Goal: Transaction & Acquisition: Subscribe to service/newsletter

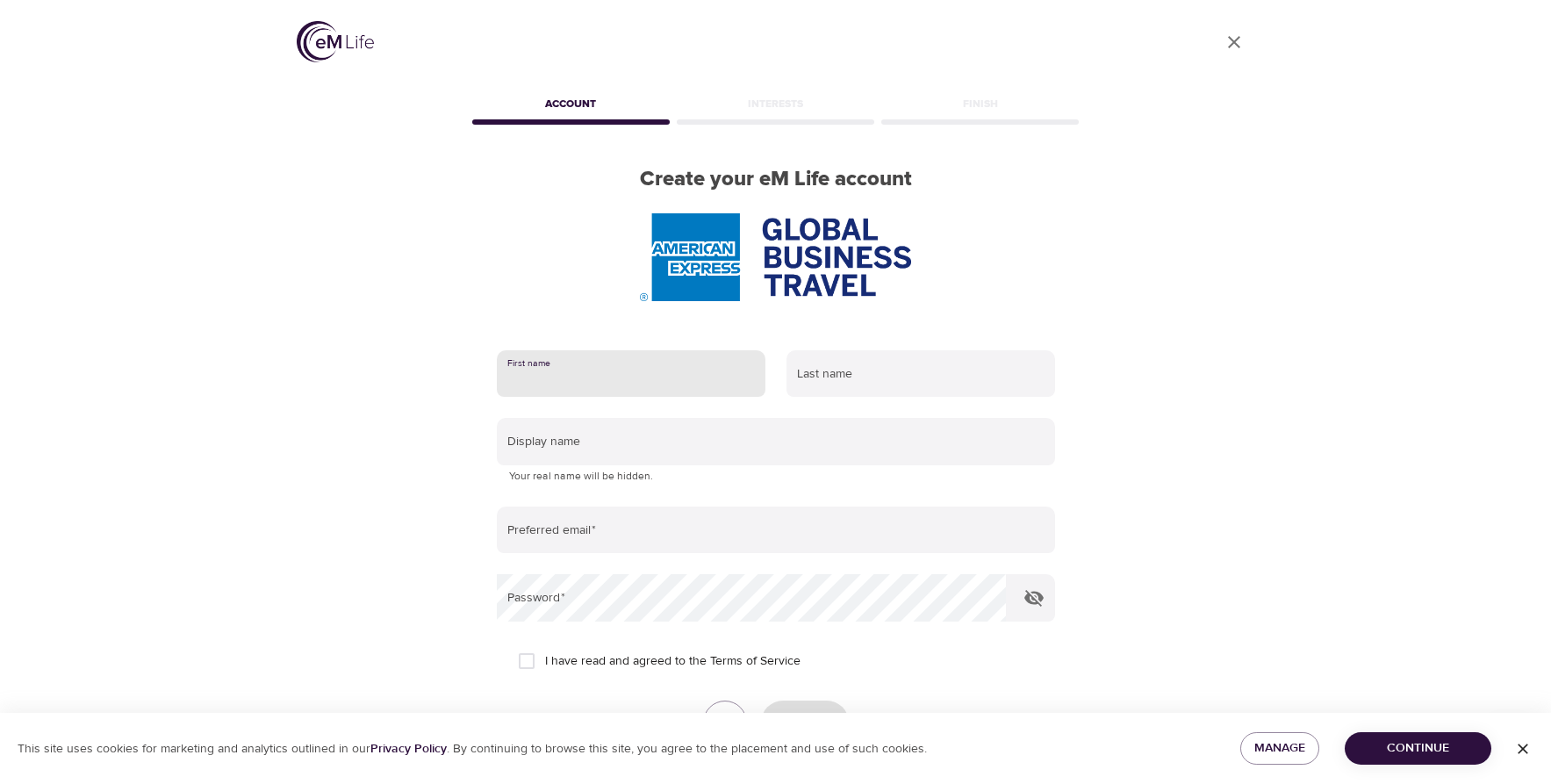
click at [597, 374] on input "text" at bounding box center [631, 374] width 269 height 47
type input "[PERSON_NAME]"
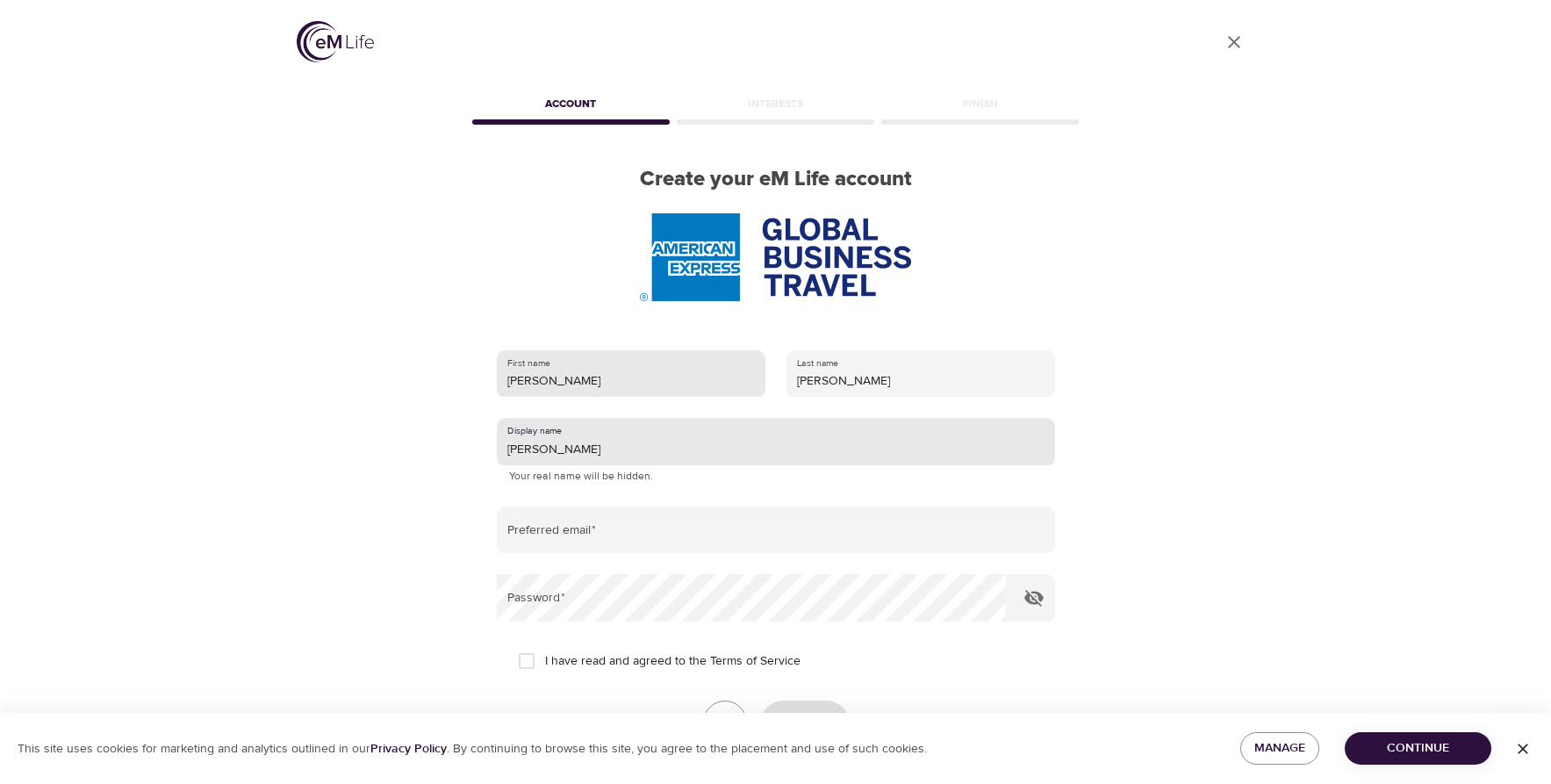
type input "[PERSON_NAME]"
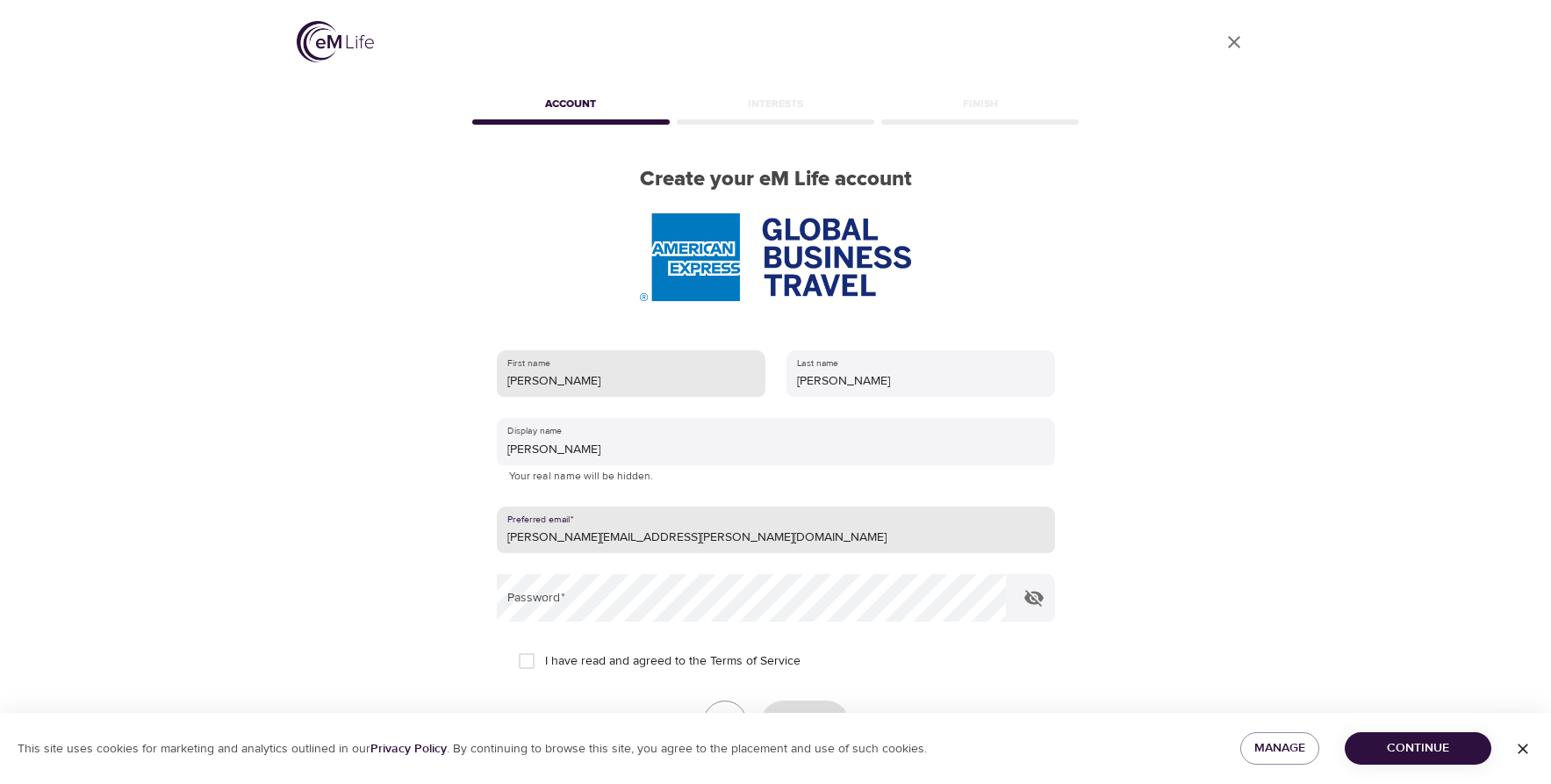
type input "[PERSON_NAME][EMAIL_ADDRESS][PERSON_NAME][DOMAIN_NAME]"
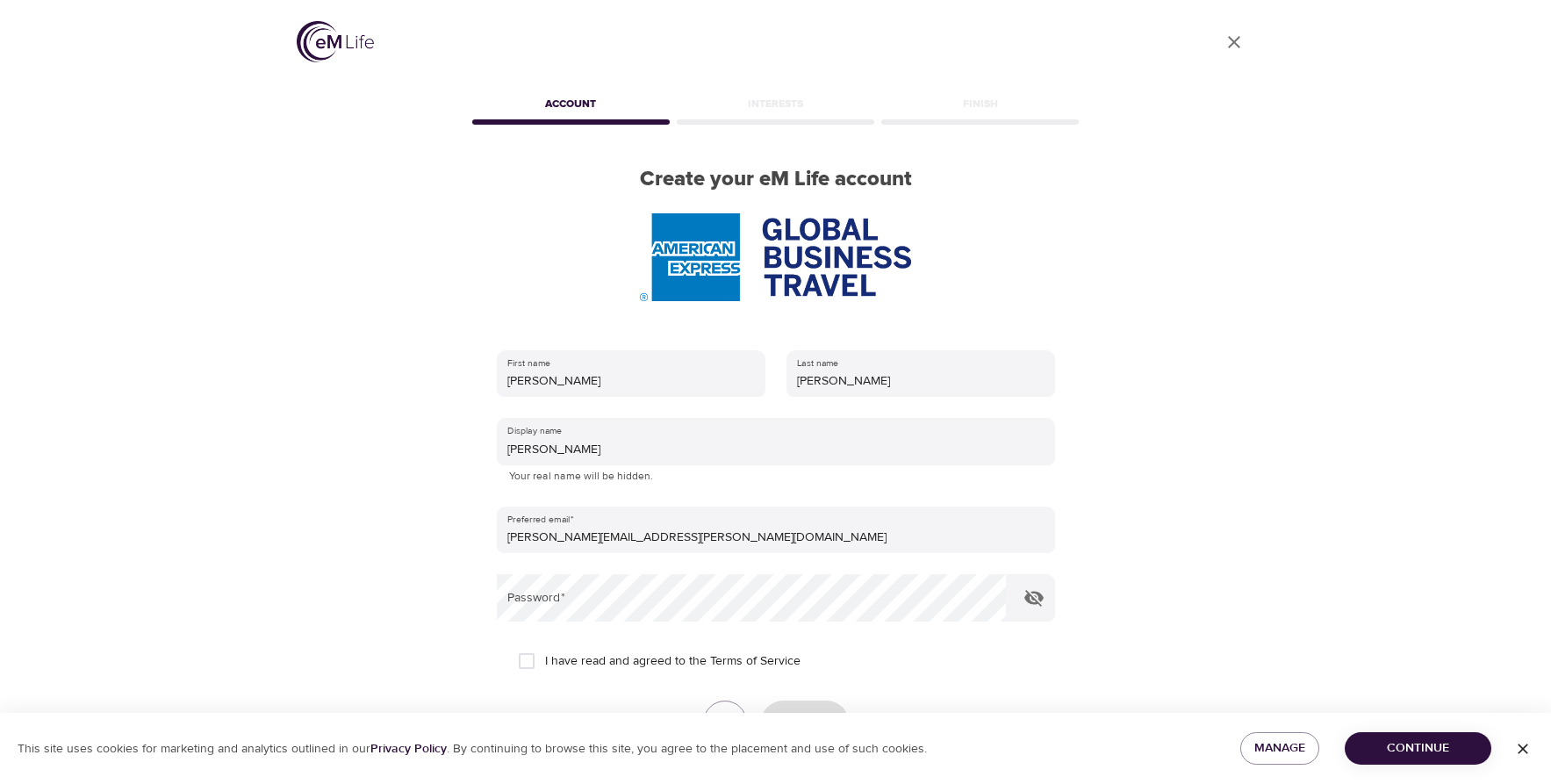
click at [1171, 677] on div "User Profile Account Interests Finish Create your eM Life account First name [P…" at bounding box center [776, 392] width 1001 height 784
click at [521, 663] on input "I have read and agreed to the Terms of Service" at bounding box center [526, 661] width 37 height 37
checkbox input "true"
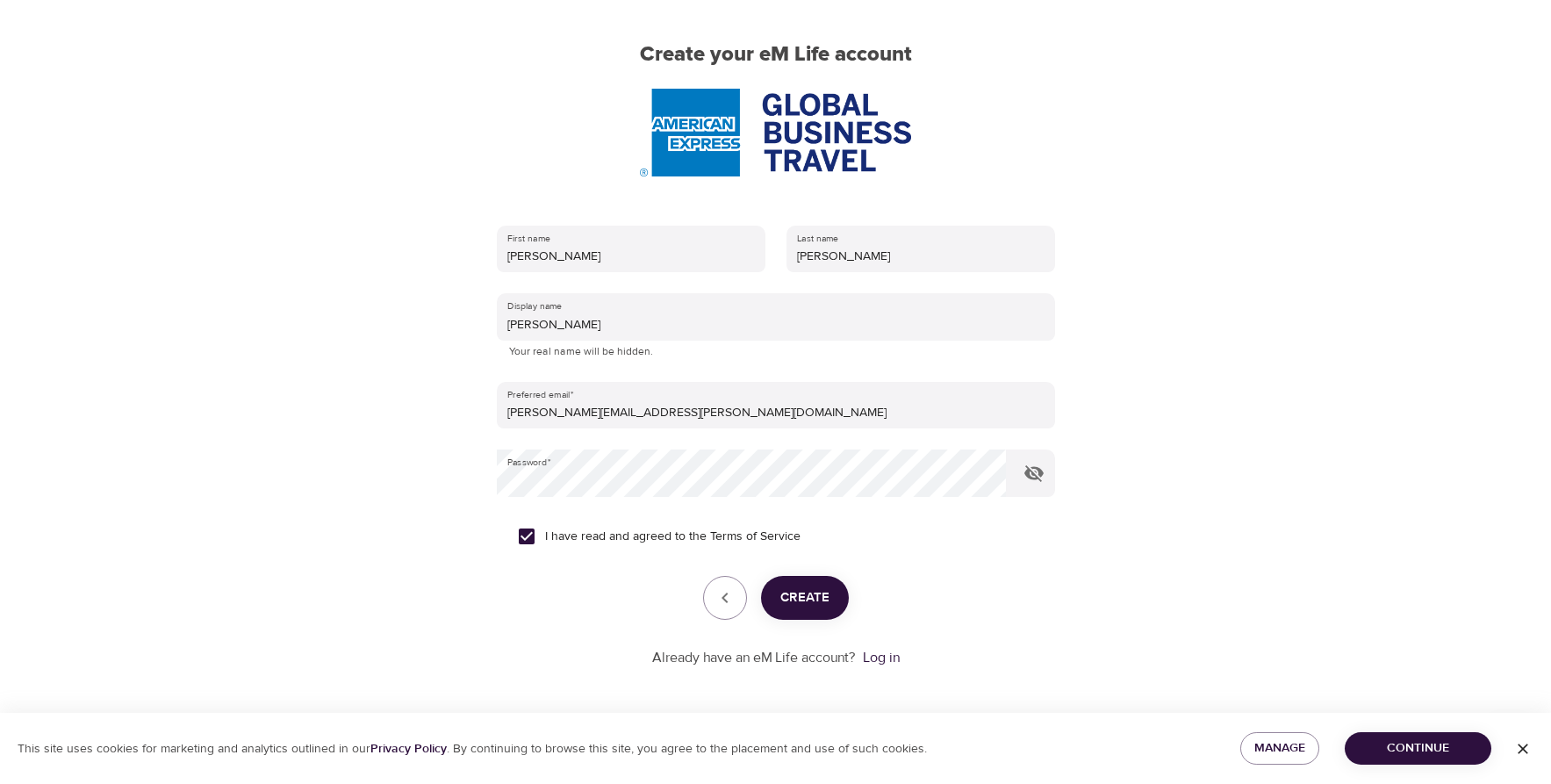
scroll to position [127, 0]
click at [816, 598] on span "Create" at bounding box center [805, 595] width 49 height 23
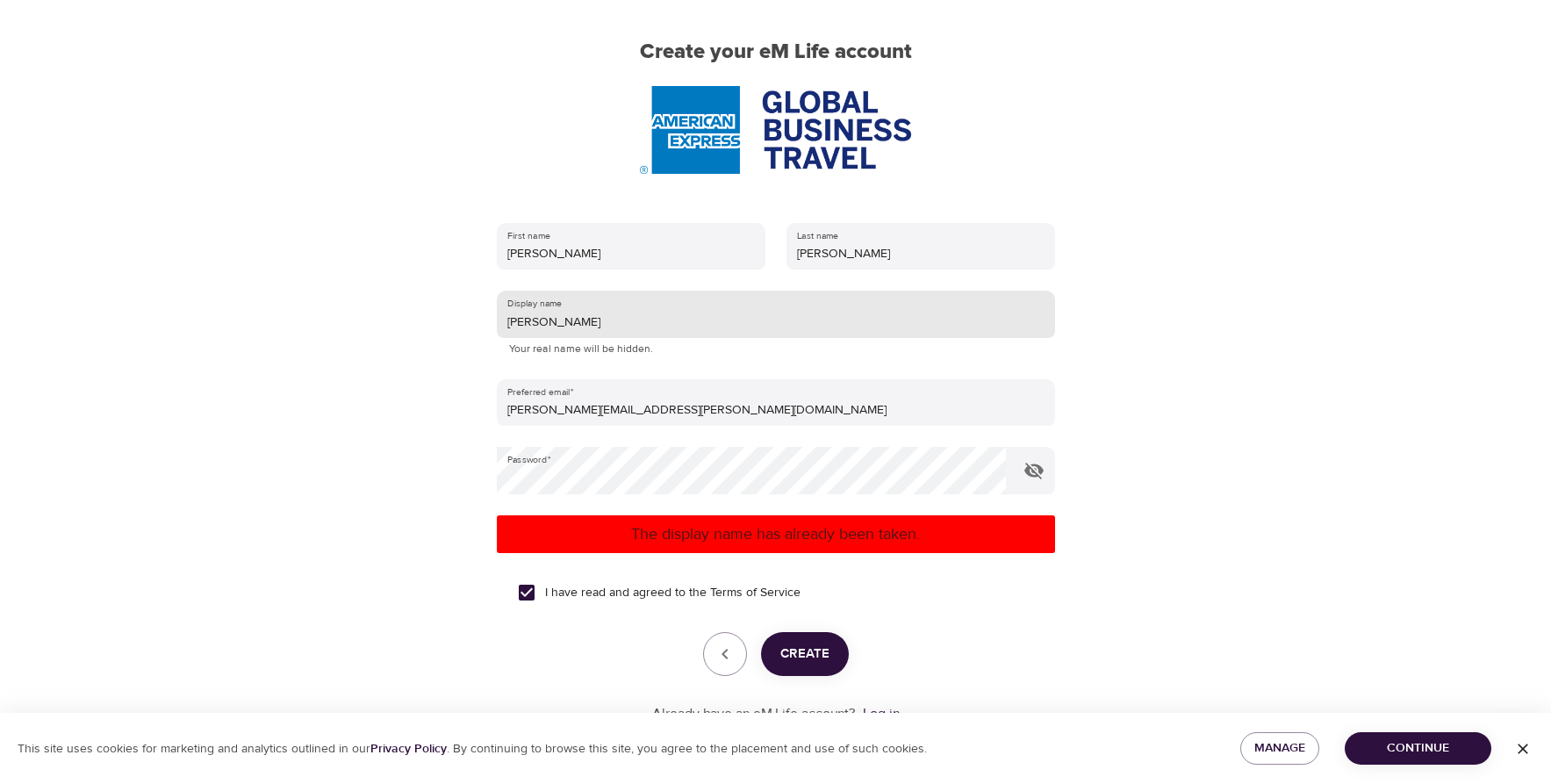
click at [549, 325] on input "[PERSON_NAME]" at bounding box center [776, 314] width 558 height 47
type input "P"
type input "n"
click at [808, 662] on span "Create" at bounding box center [805, 654] width 49 height 23
click at [553, 323] on input "[PERSON_NAME]" at bounding box center [776, 314] width 558 height 47
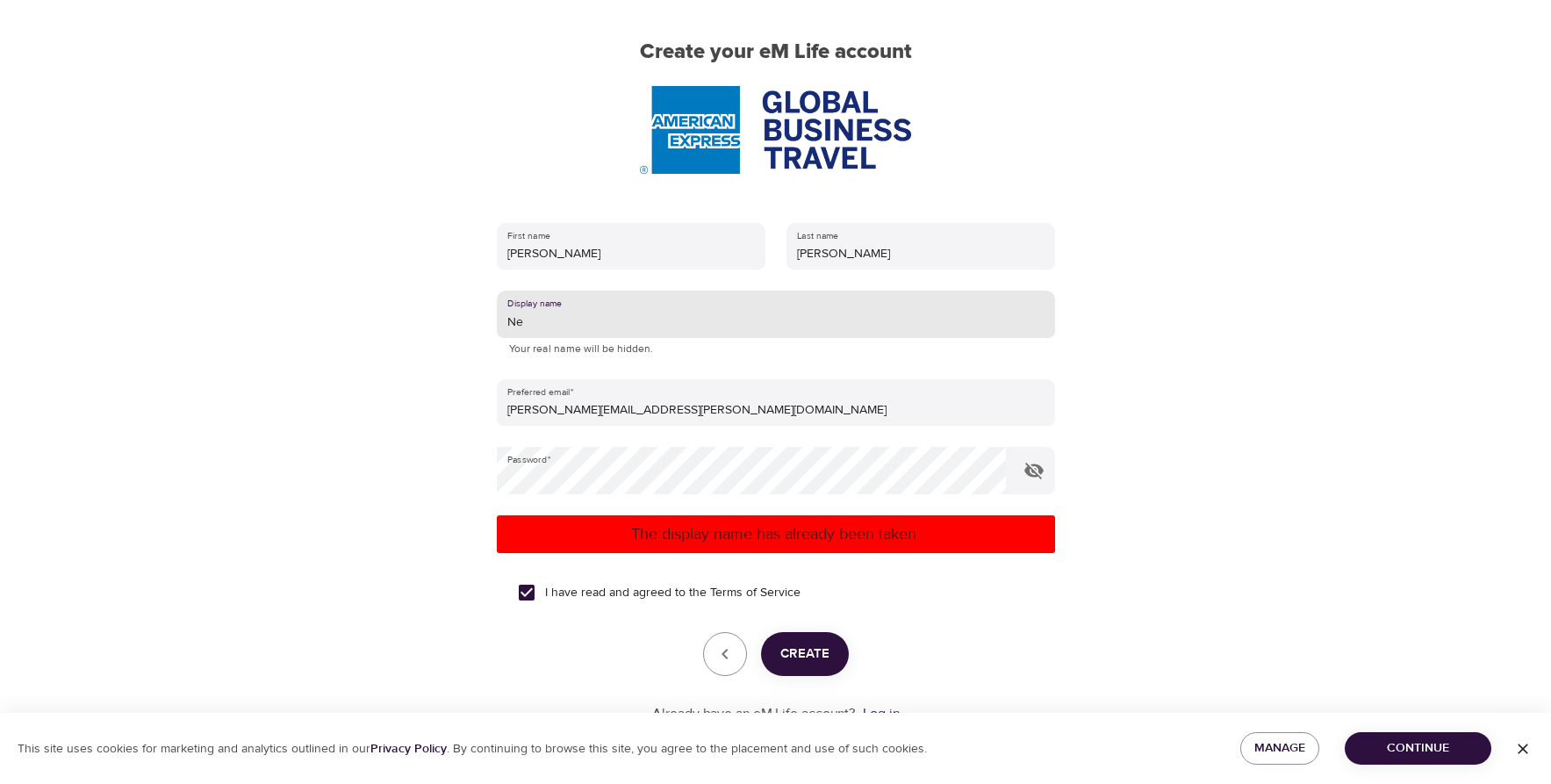
type input "N"
type input "pnharri"
click at [809, 657] on span "Create" at bounding box center [805, 654] width 49 height 23
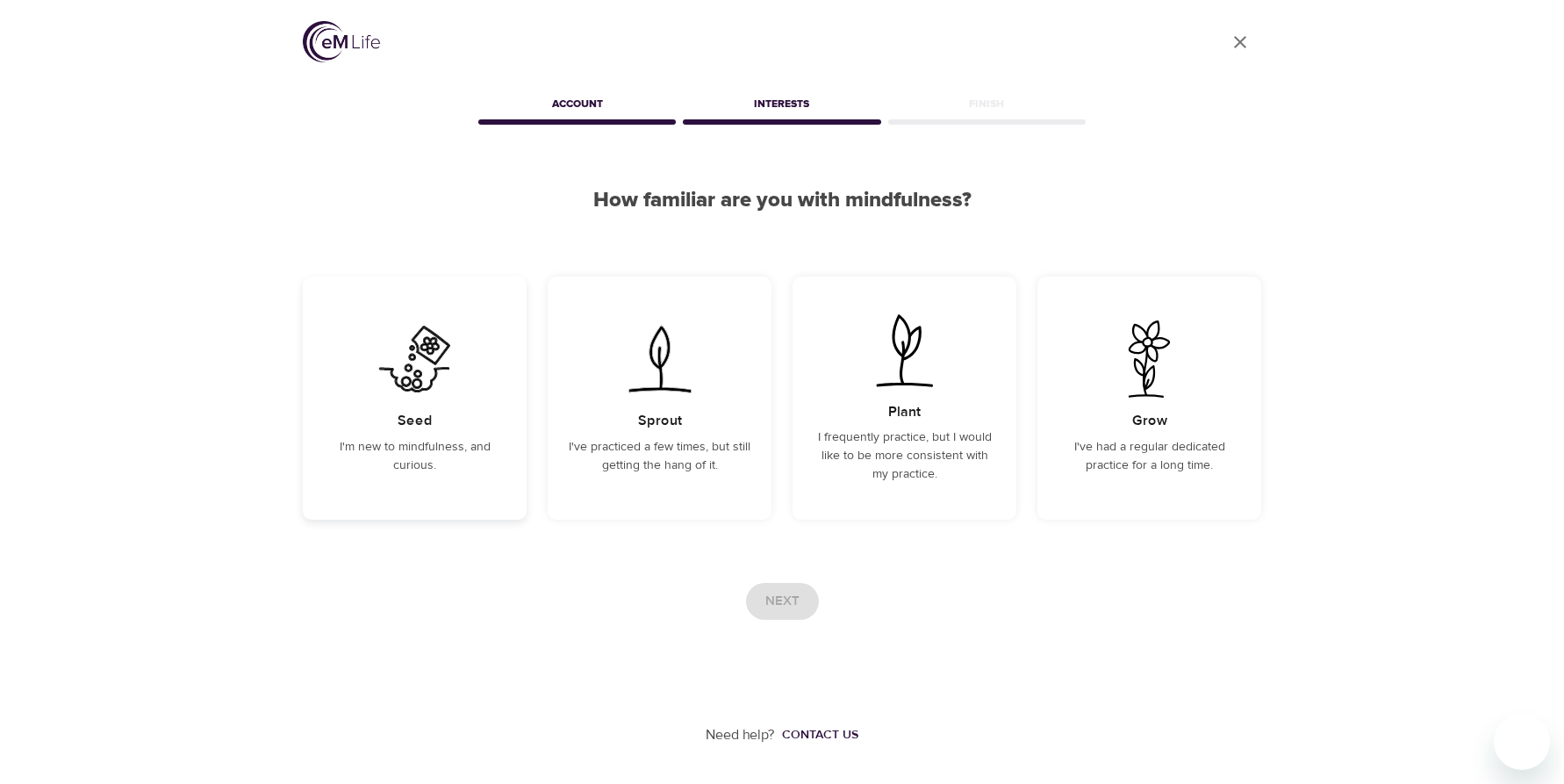
click at [399, 440] on p "I'm new to mindfulness, and curious." at bounding box center [415, 456] width 182 height 37
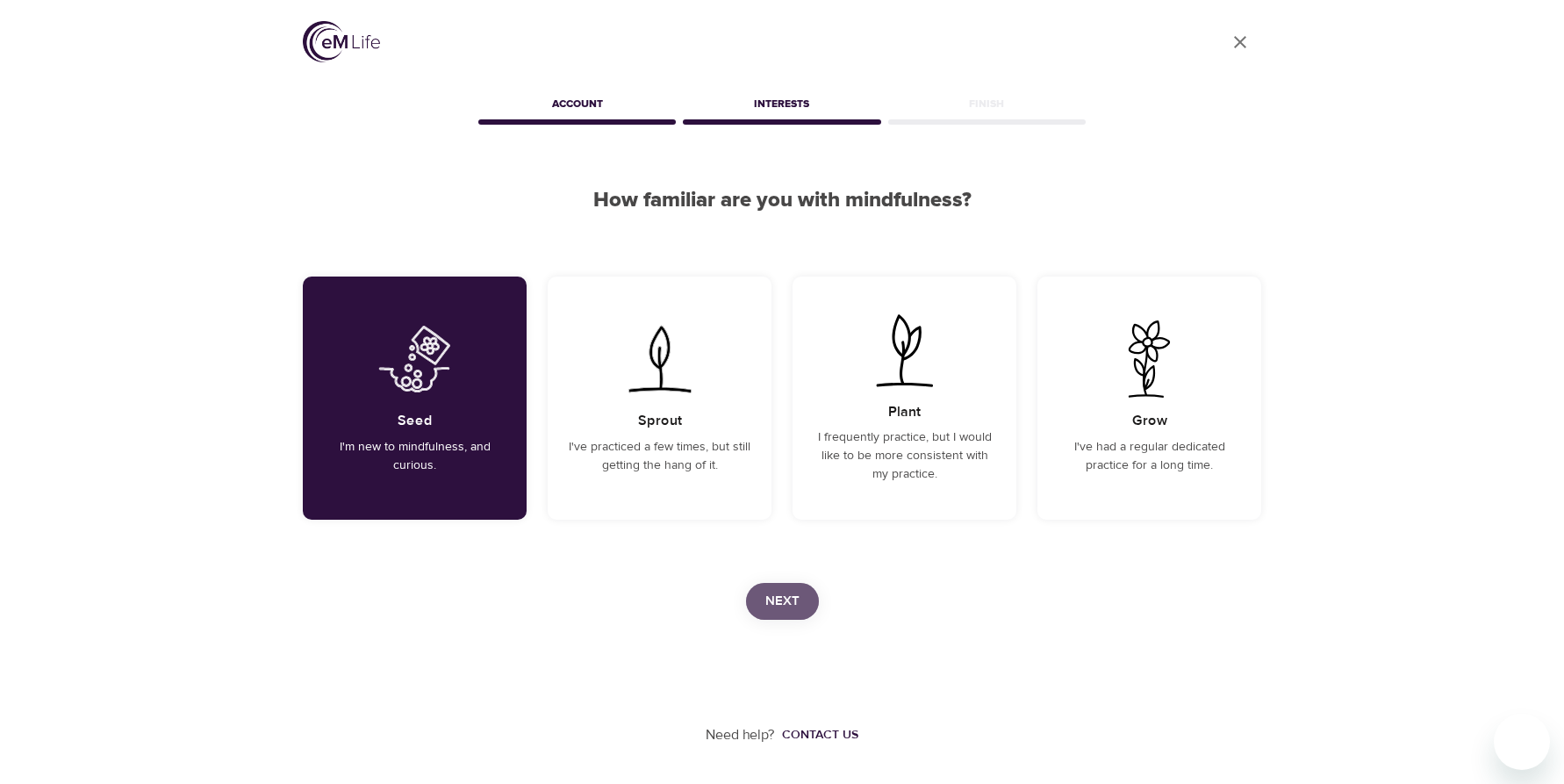
click at [798, 596] on span "Next" at bounding box center [782, 601] width 34 height 23
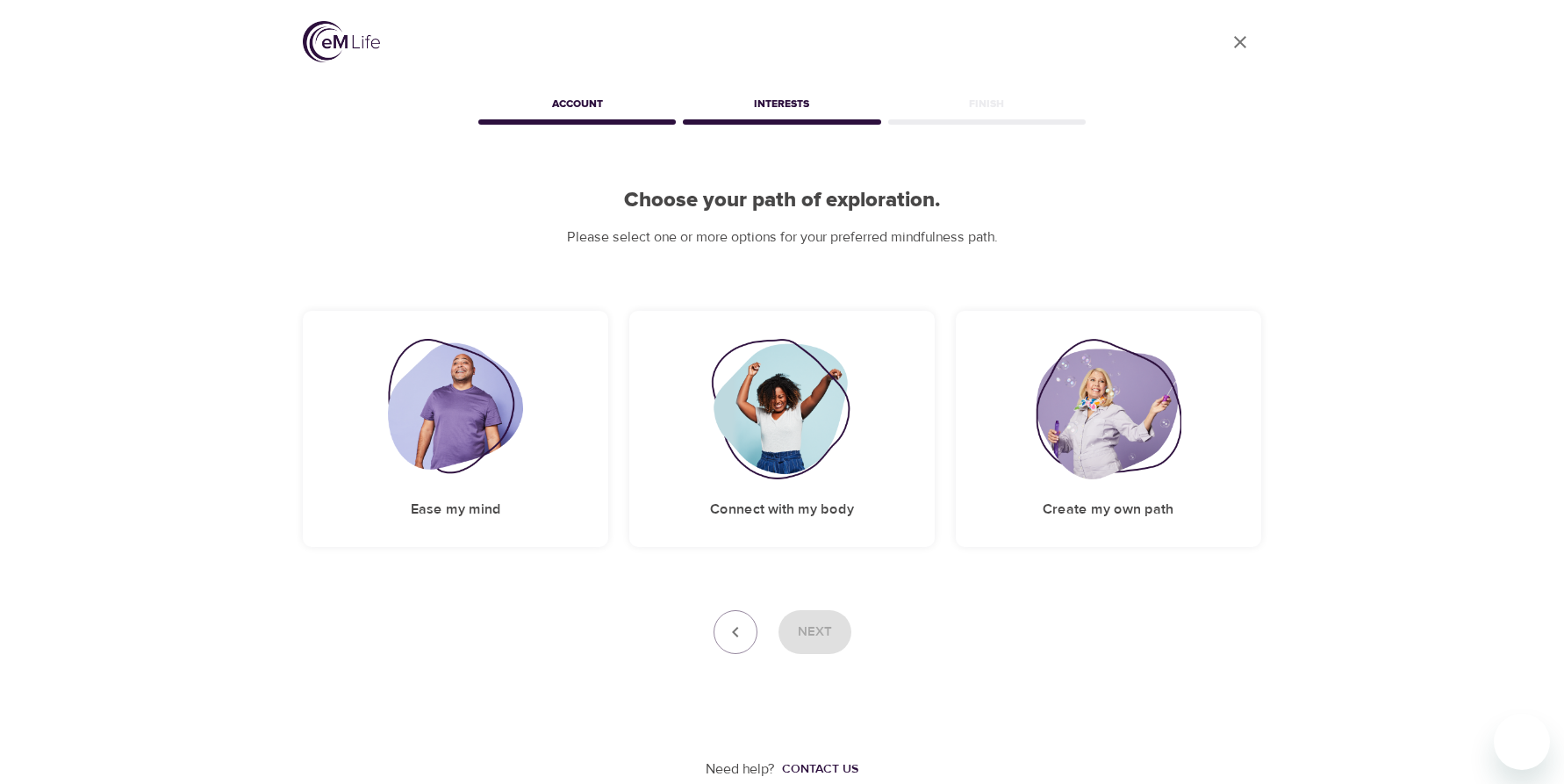
click at [280, 682] on div "User Profile Account Interests Finish Choose your path of exploration. Please s…" at bounding box center [782, 389] width 1564 height 779
click at [495, 400] on img at bounding box center [456, 408] width 136 height 140
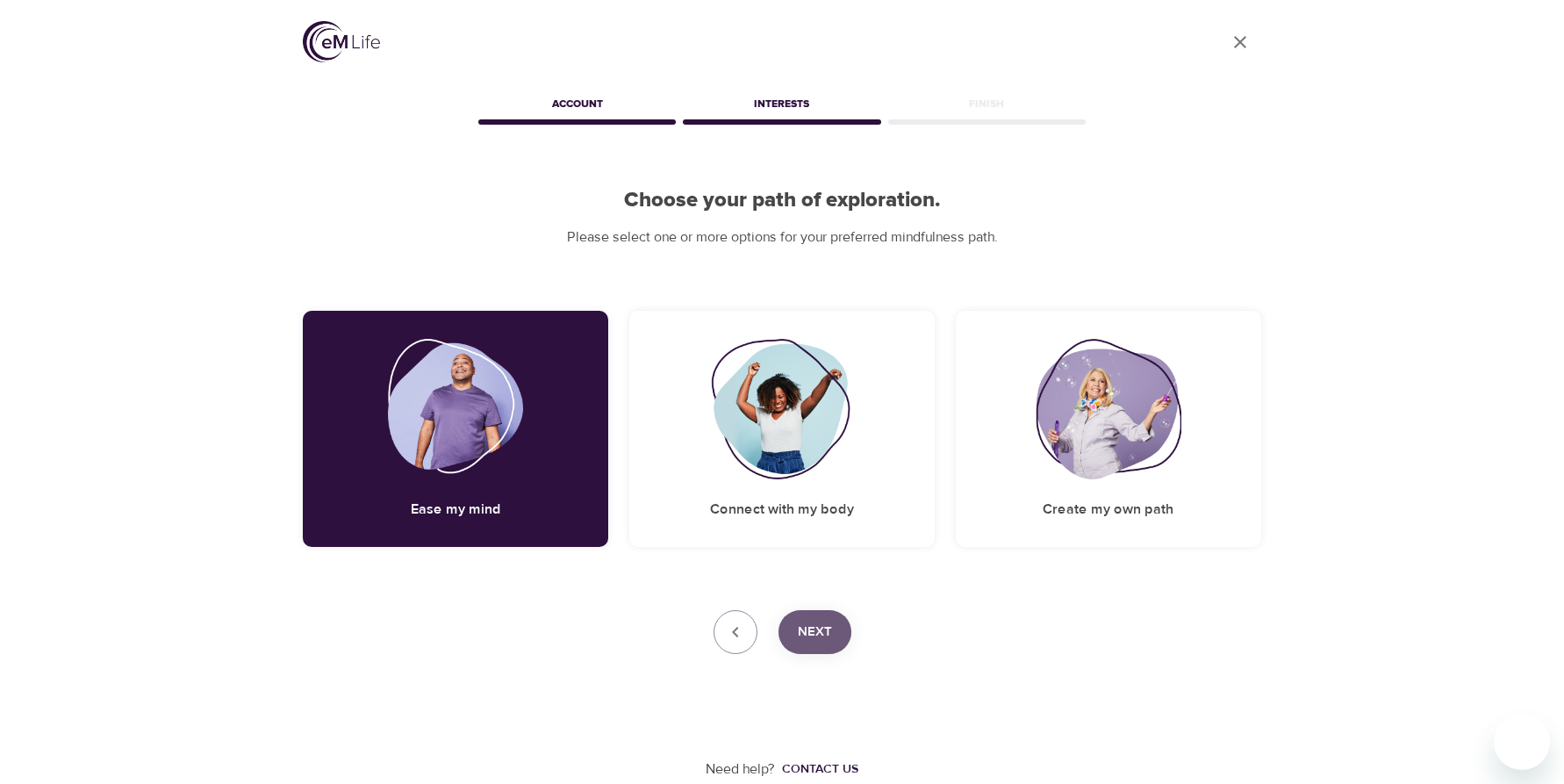
click at [819, 627] on span "Next" at bounding box center [815, 631] width 34 height 23
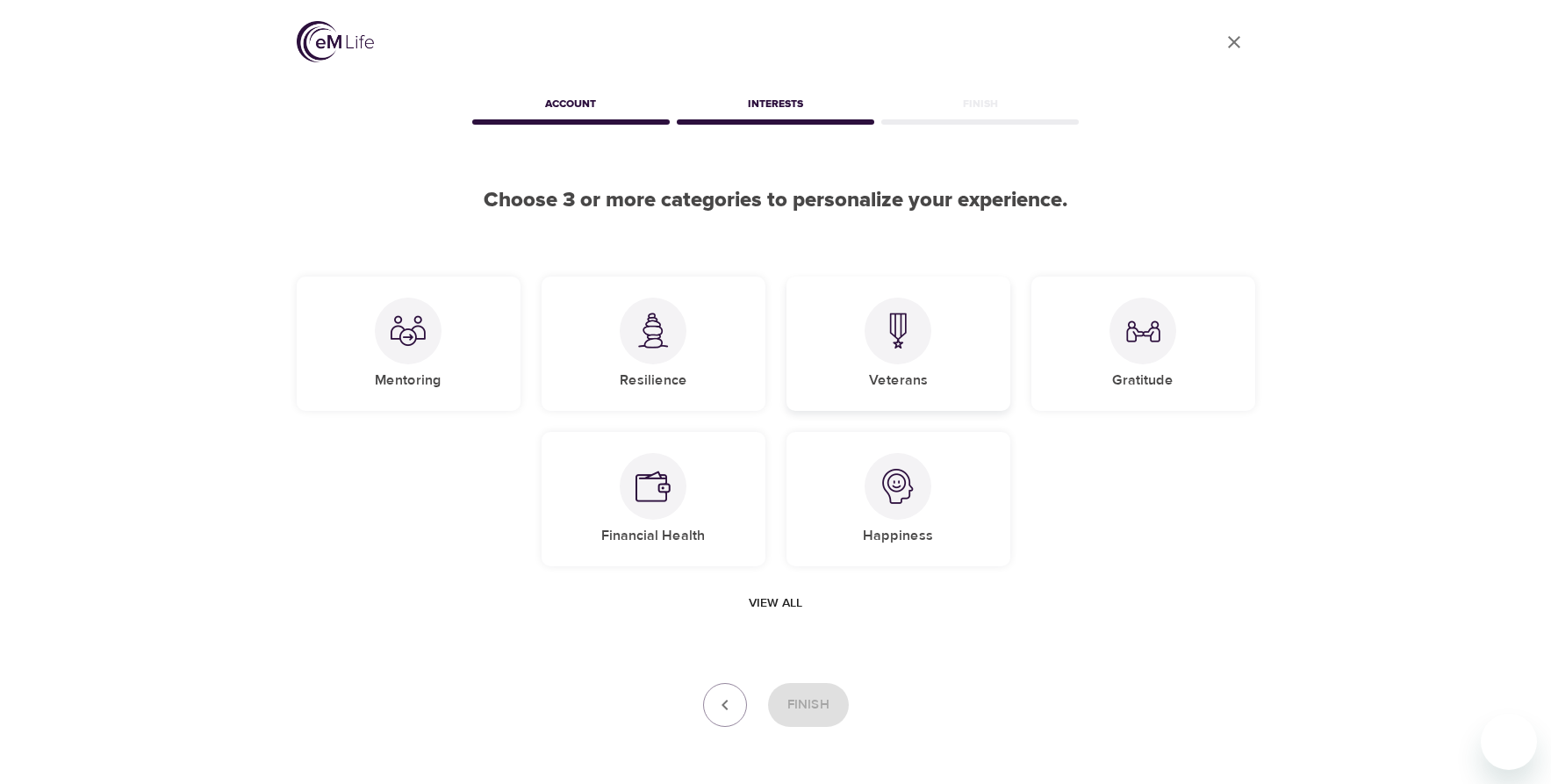
click at [889, 354] on div at bounding box center [898, 331] width 67 height 67
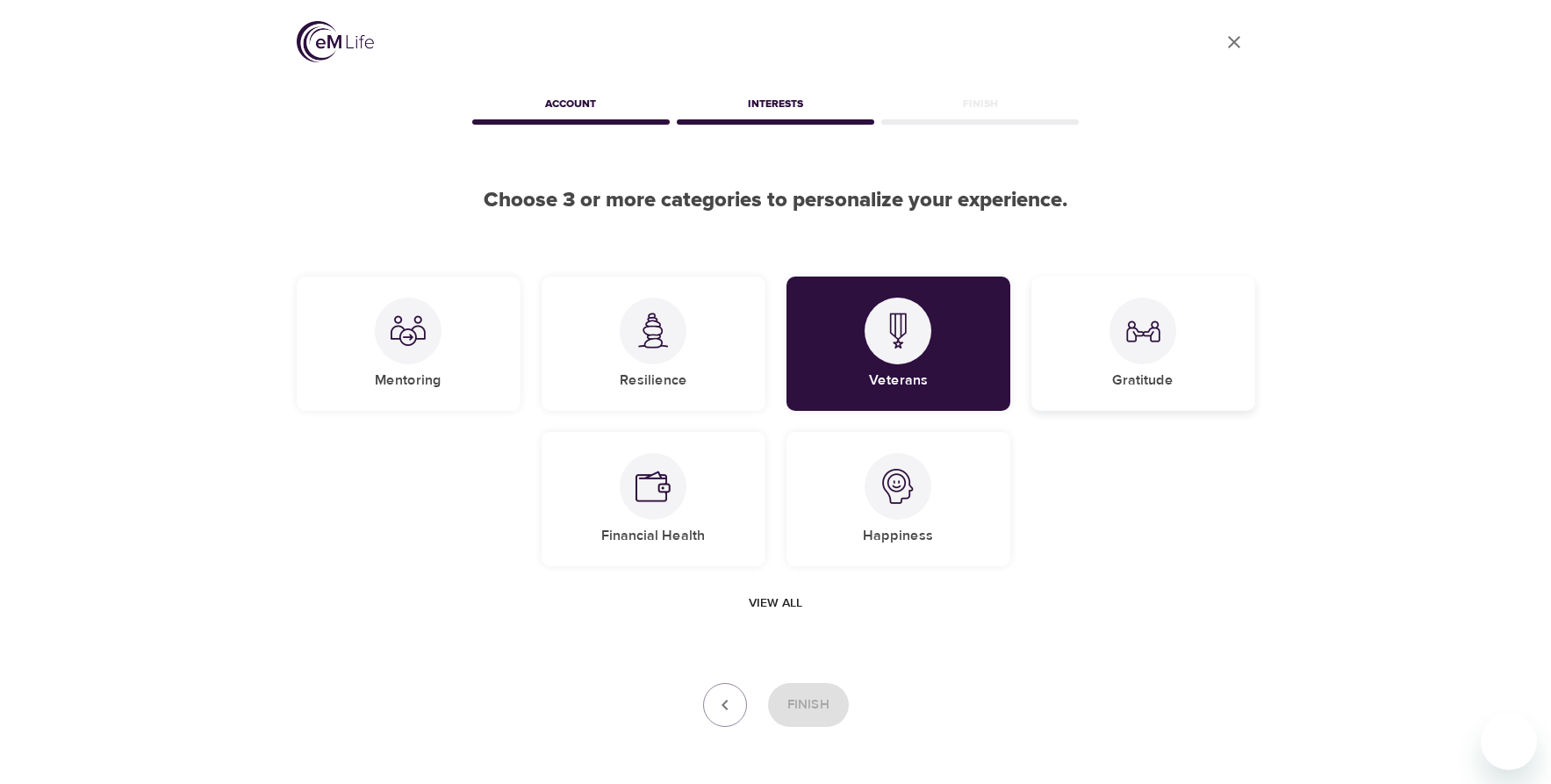
click at [1149, 357] on div at bounding box center [1143, 331] width 67 height 67
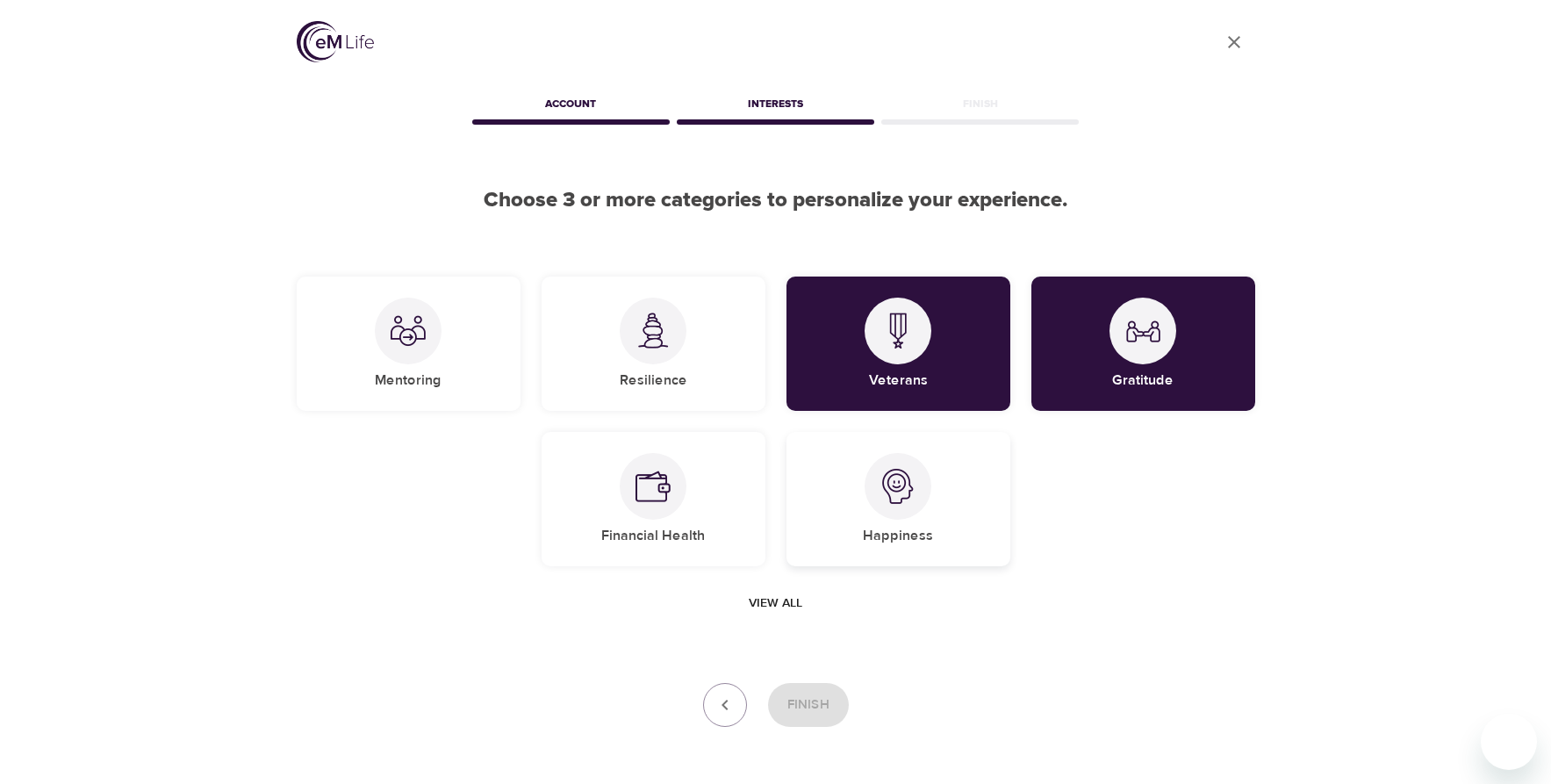
click at [886, 489] on div at bounding box center [898, 485] width 67 height 67
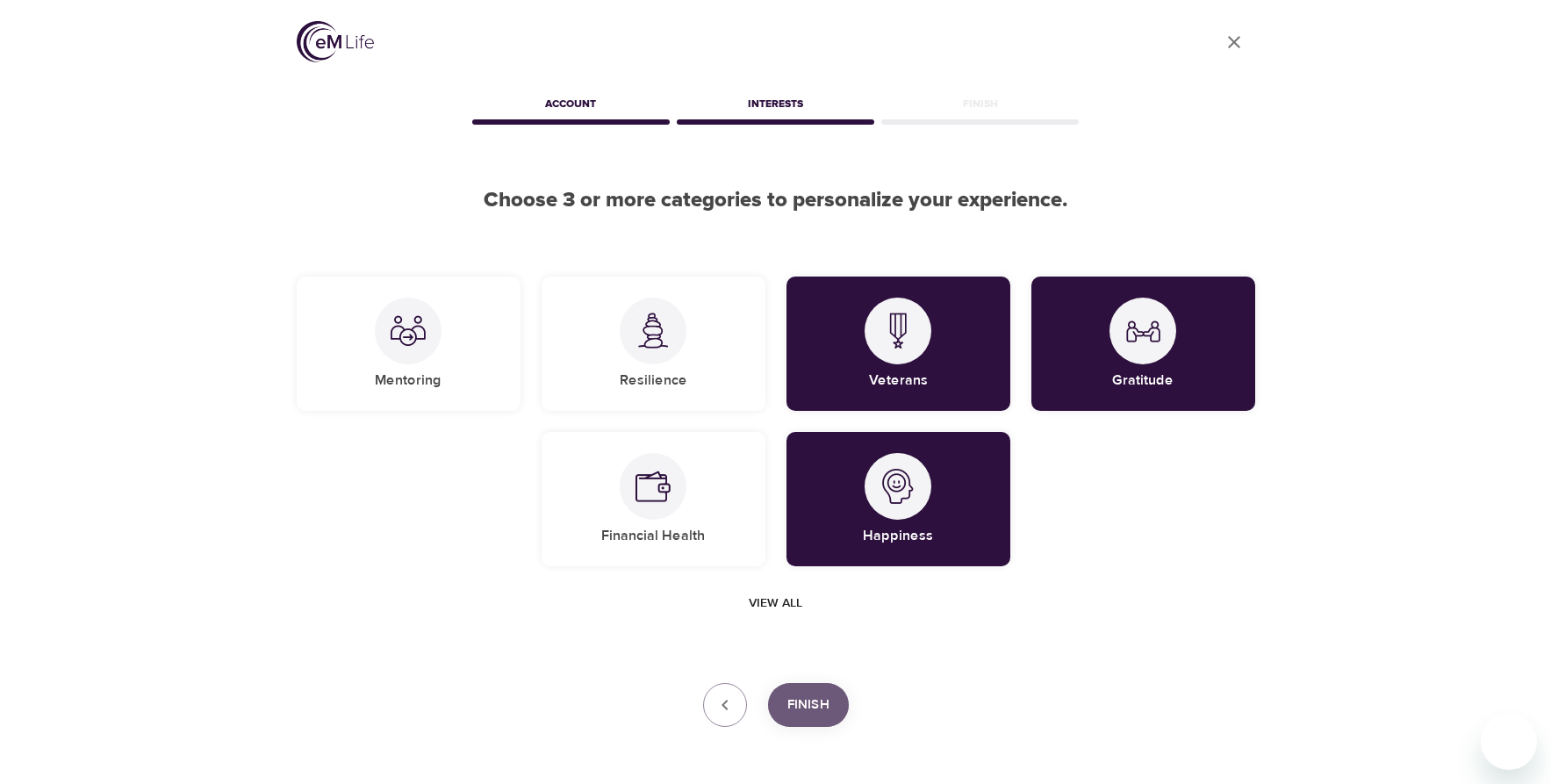
click at [811, 712] on span "Finish" at bounding box center [808, 705] width 42 height 23
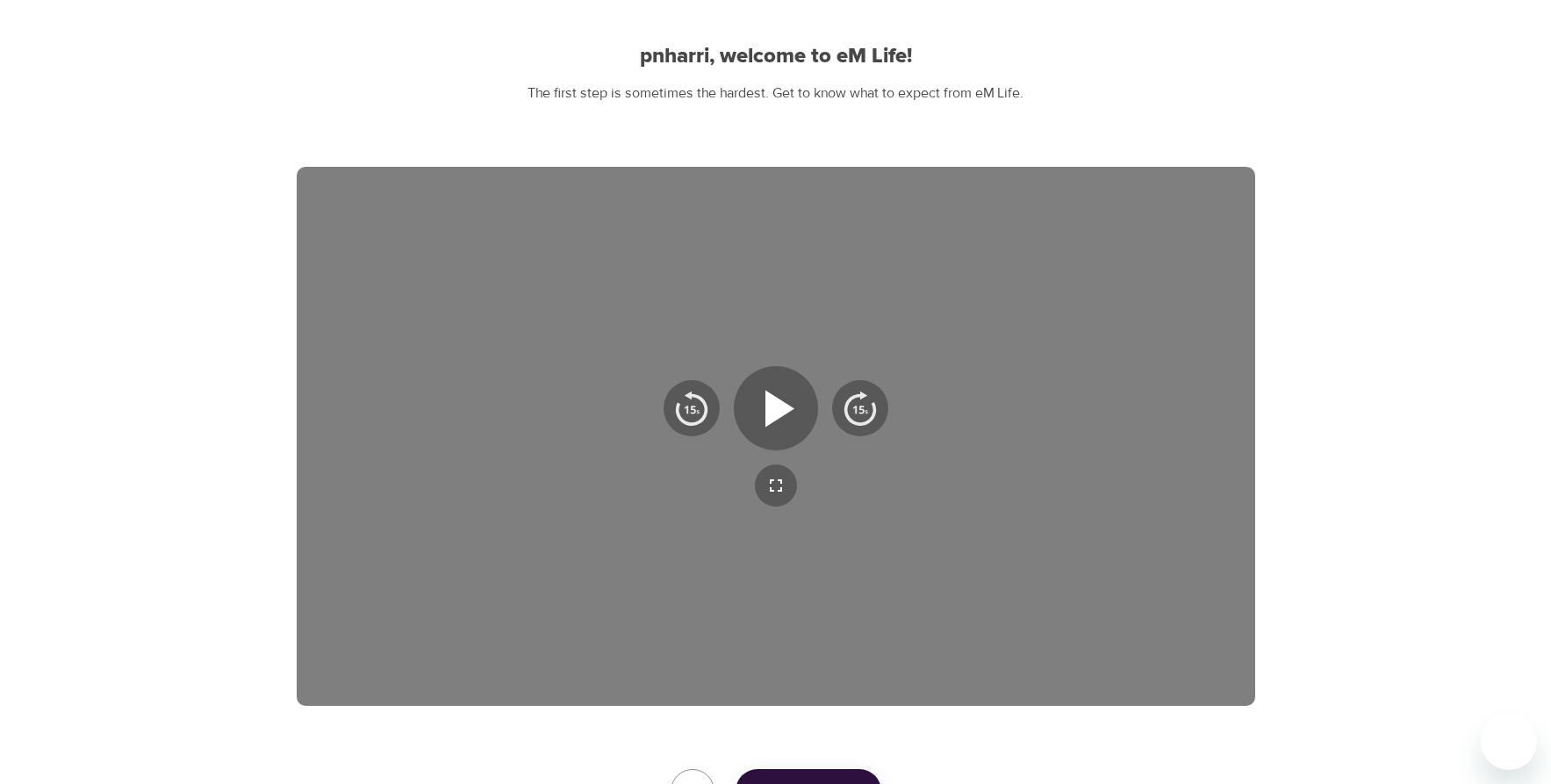
scroll to position [175, 0]
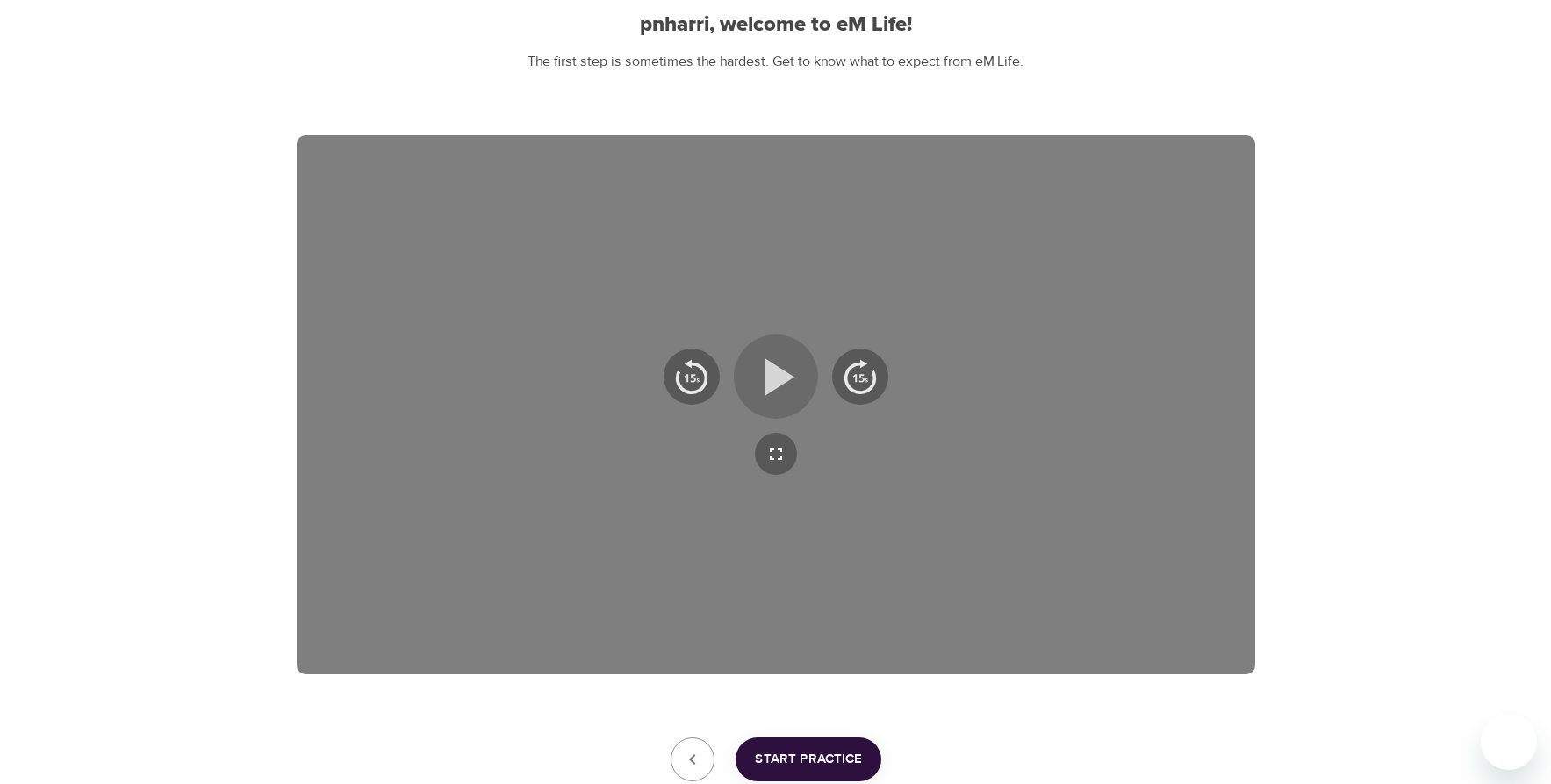
click at [768, 372] on icon "button" at bounding box center [780, 376] width 29 height 37
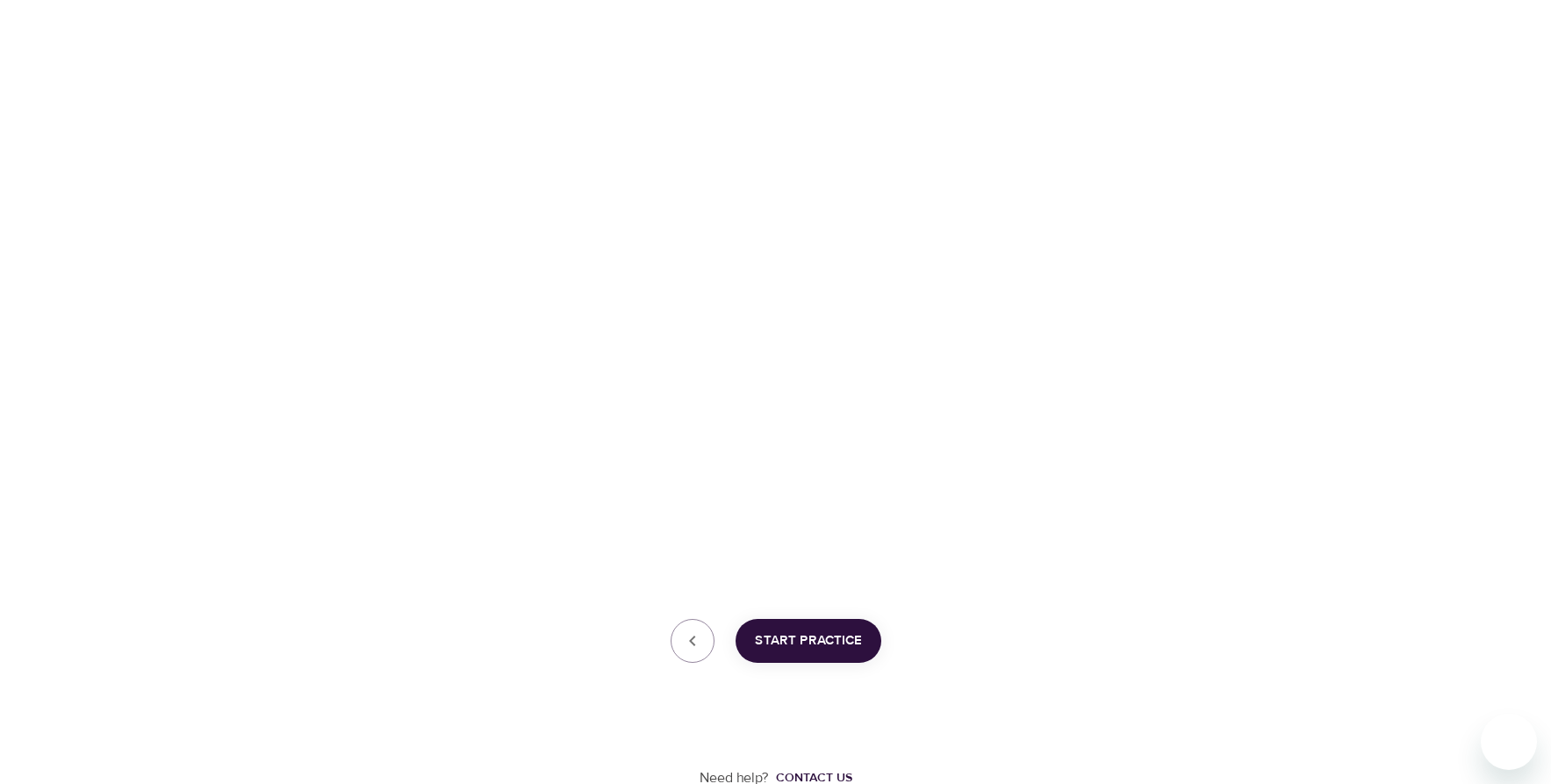
scroll to position [299, 0]
click at [850, 633] on span "Start Practice" at bounding box center [809, 636] width 107 height 23
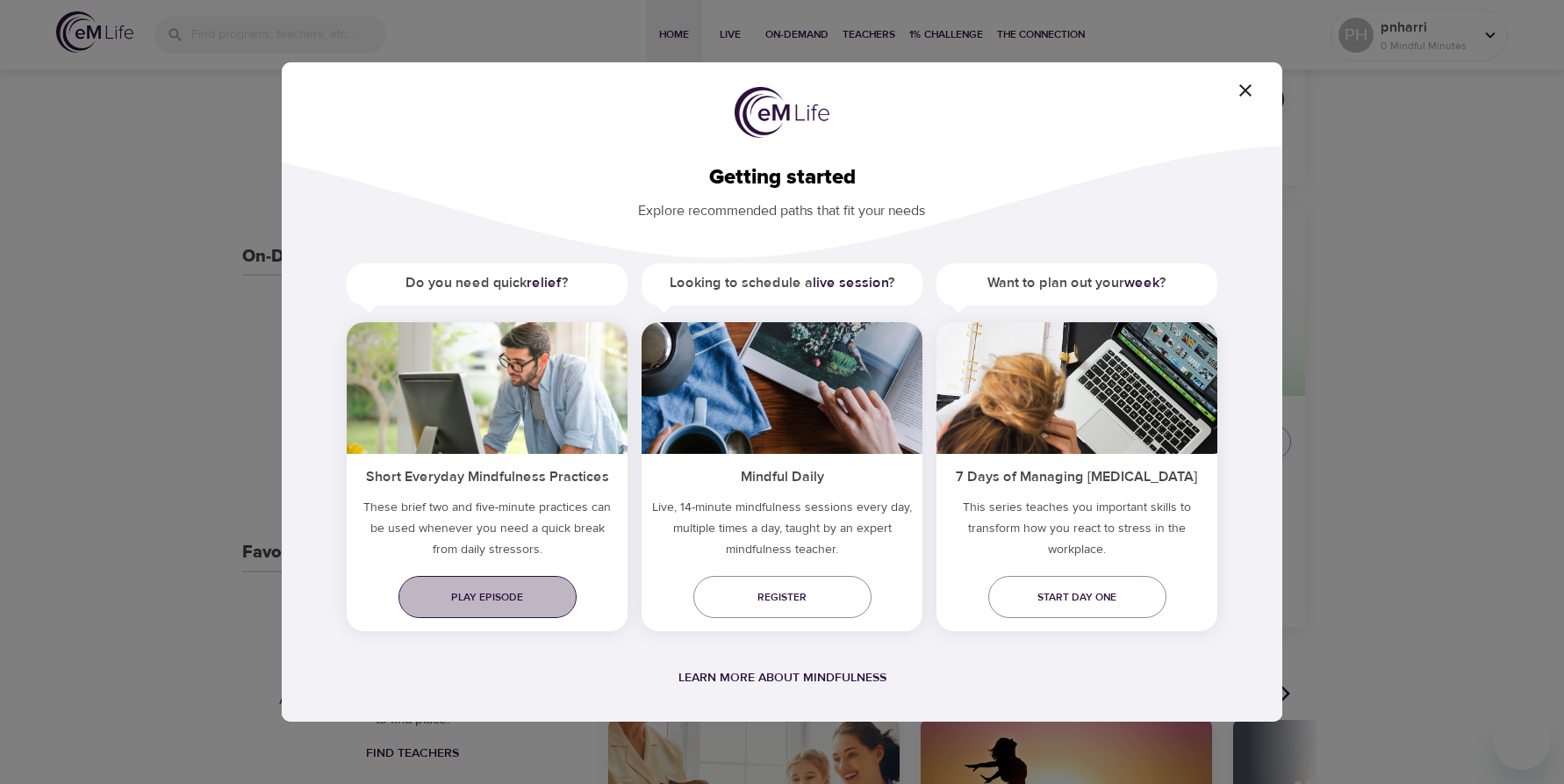
click at [445, 593] on span "Play episode" at bounding box center [487, 597] width 150 height 19
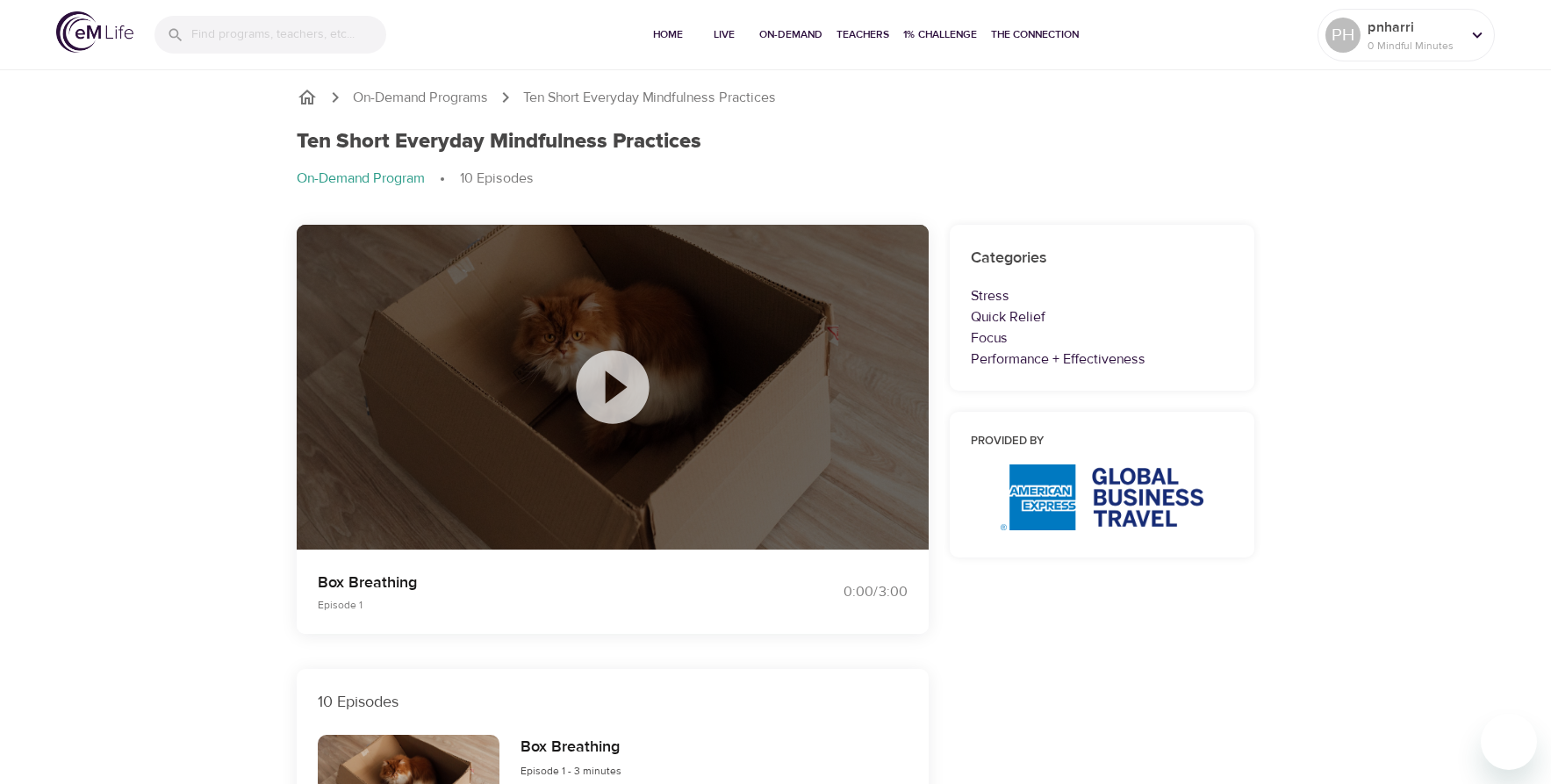
click at [626, 384] on icon at bounding box center [612, 386] width 73 height 73
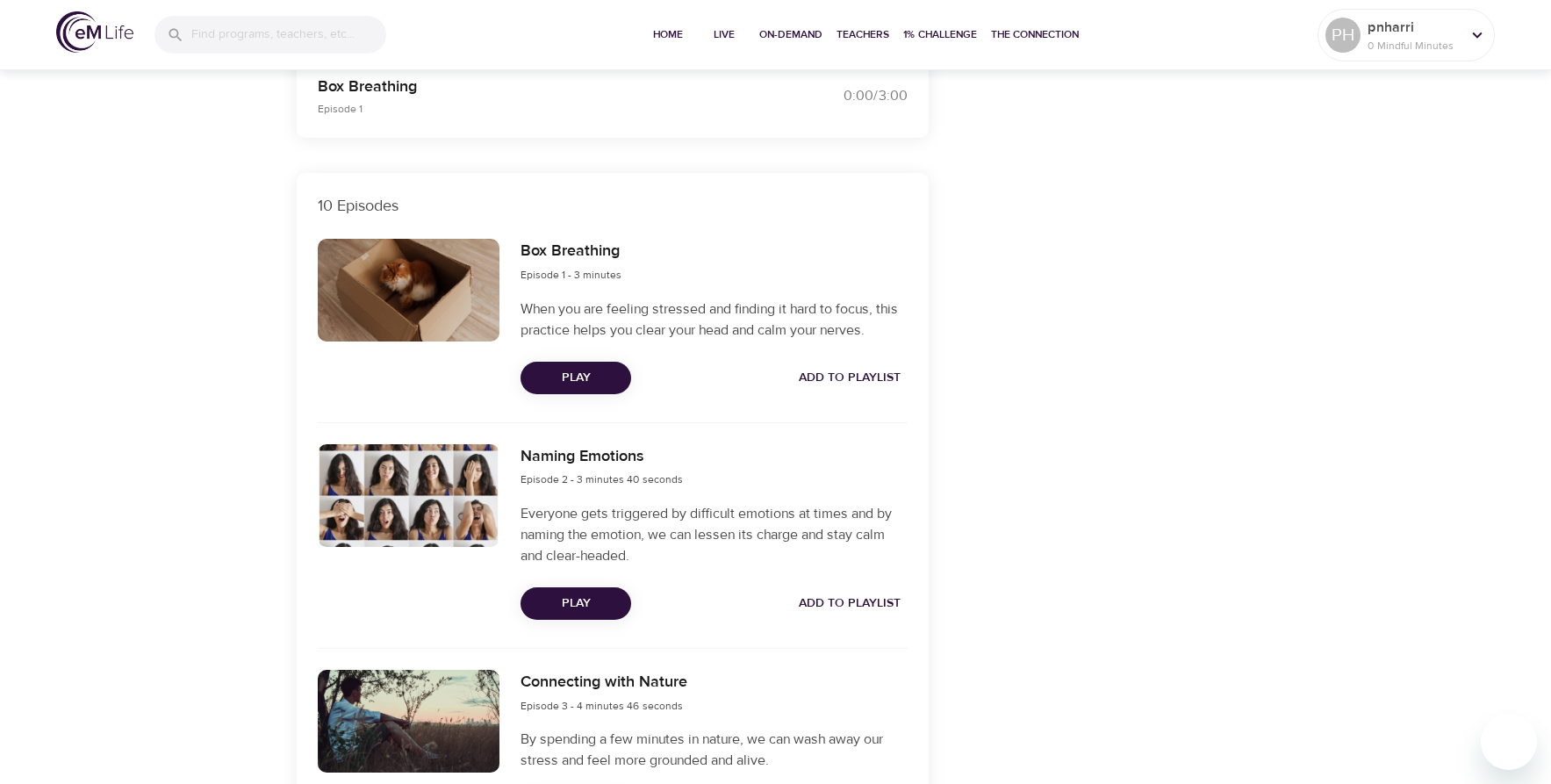
scroll to position [527, 0]
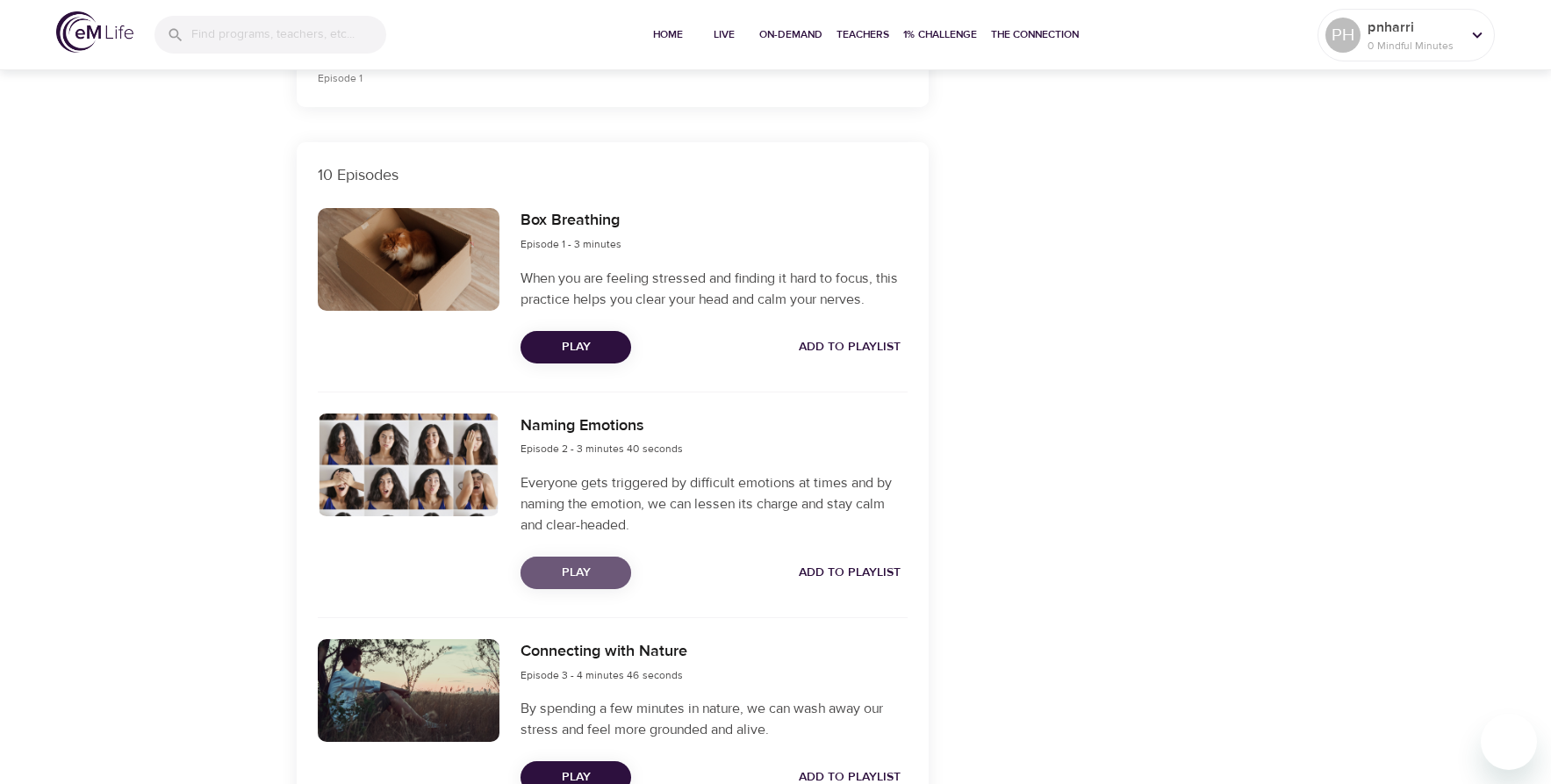
click at [580, 576] on span "Play" at bounding box center [576, 572] width 83 height 22
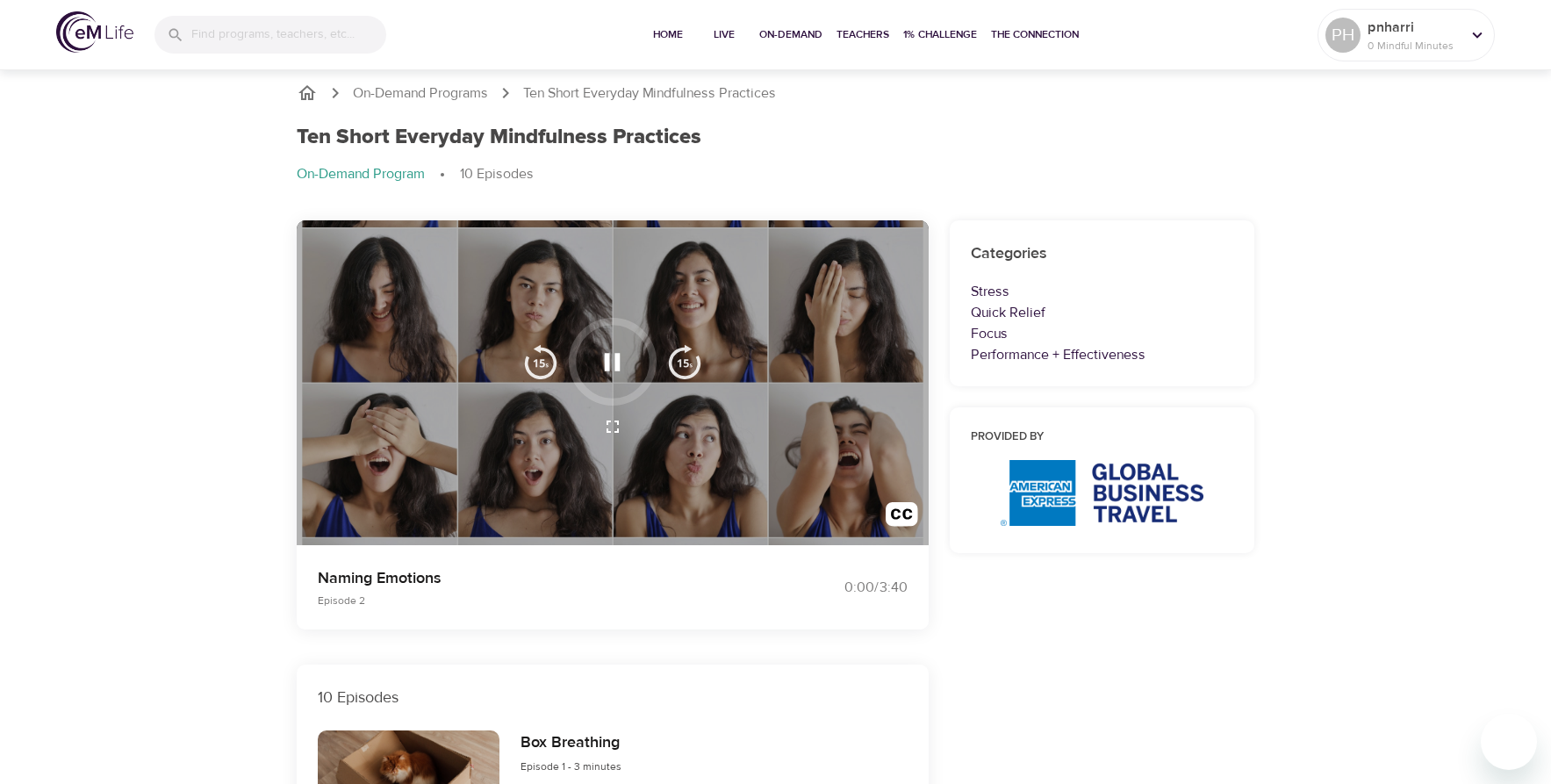
scroll to position [0, 0]
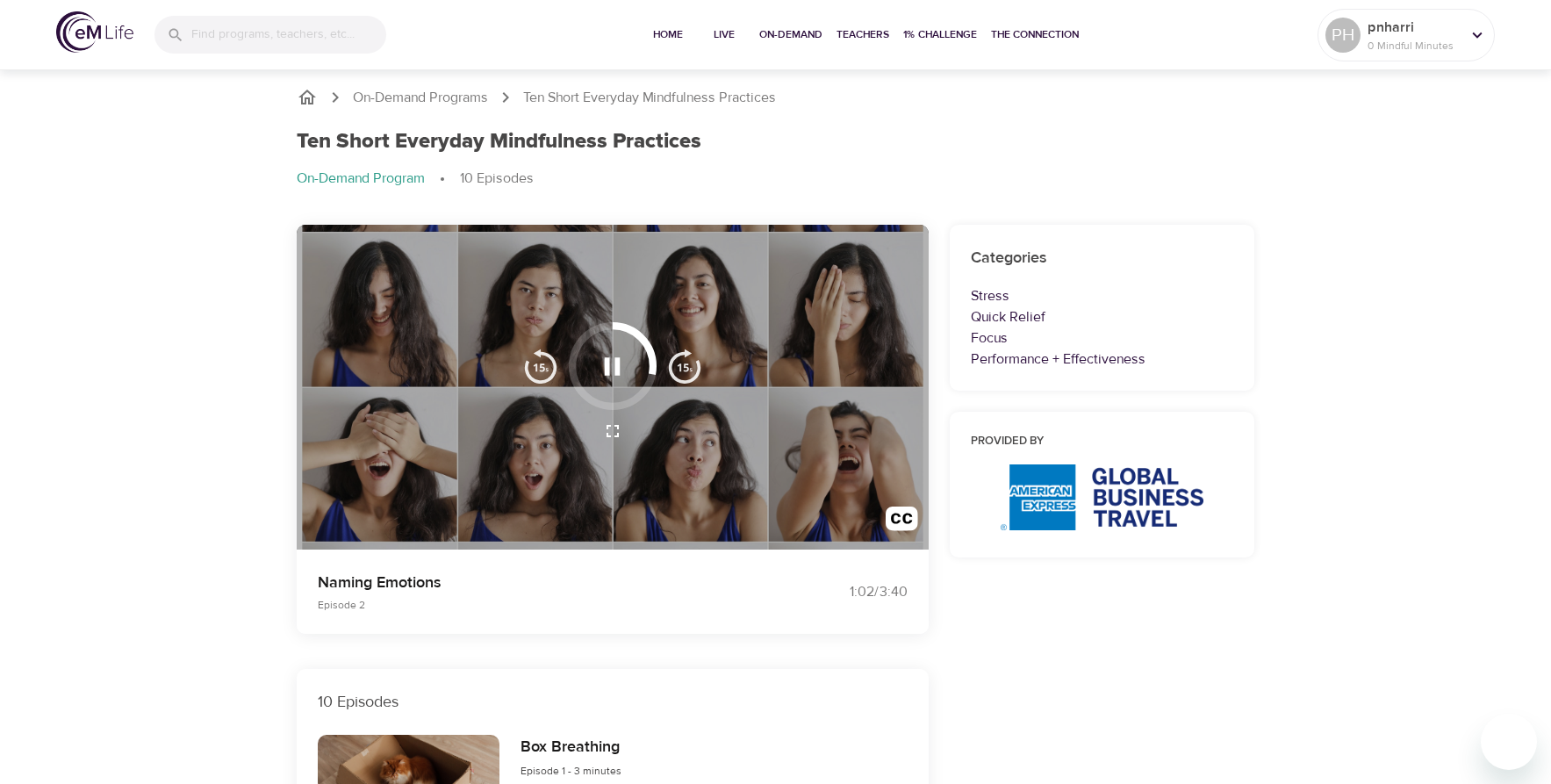
click at [614, 363] on icon "button" at bounding box center [612, 366] width 31 height 31
